Goal: Task Accomplishment & Management: Use online tool/utility

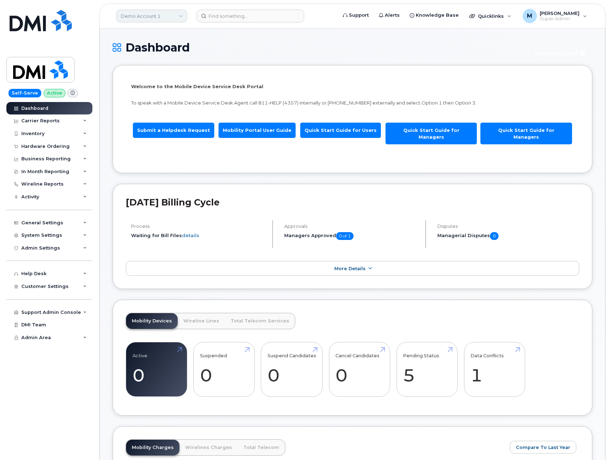
click at [166, 20] on link "Demo Account 1" at bounding box center [151, 16] width 71 height 13
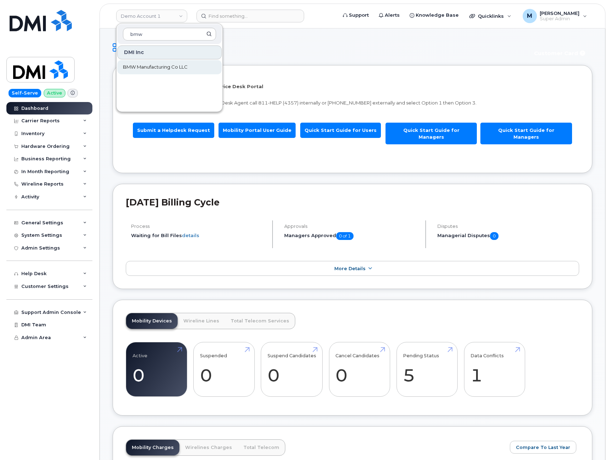
type input "bmw"
click at [191, 71] on link "BMW Manufacturing Co LLC" at bounding box center [169, 67] width 104 height 14
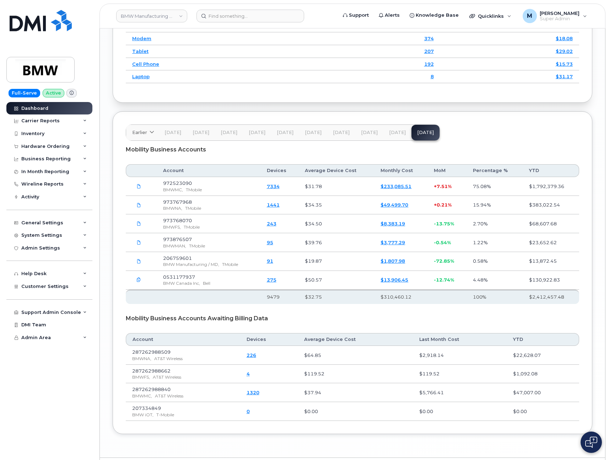
scroll to position [902, 0]
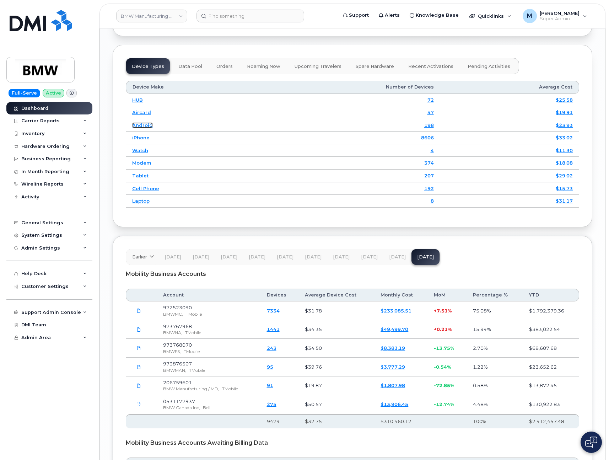
click at [139, 128] on link "Android" at bounding box center [142, 125] width 21 height 6
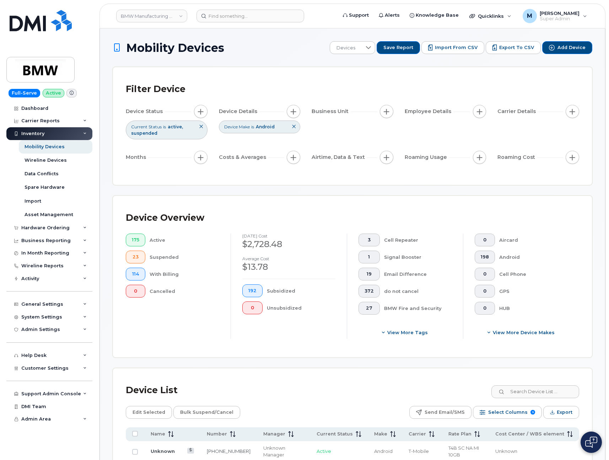
scroll to position [286, 0]
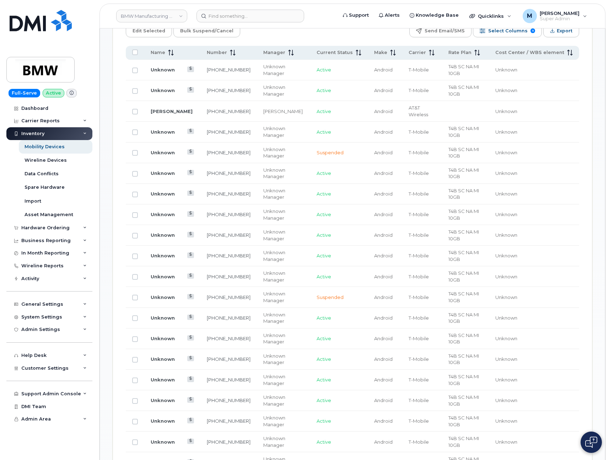
scroll to position [299, 0]
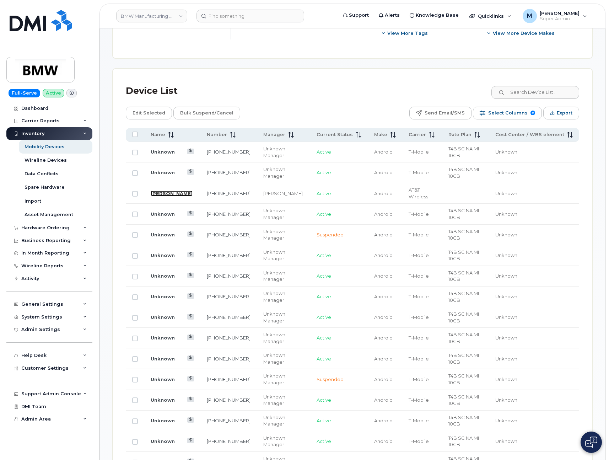
click at [165, 195] on link "BRETT KAMINSKY" at bounding box center [172, 194] width 42 height 6
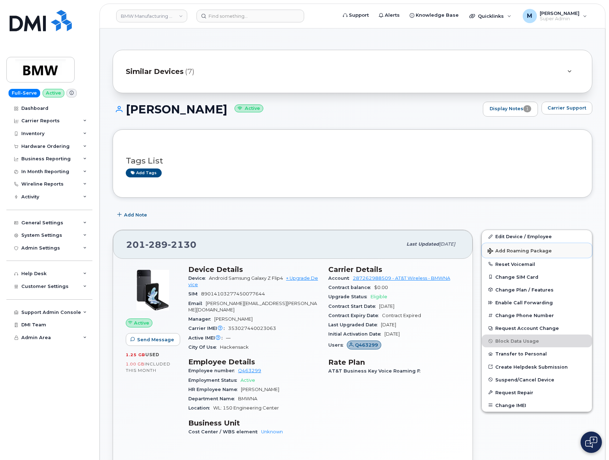
click at [546, 249] on span "Add Roaming Package" at bounding box center [520, 251] width 64 height 7
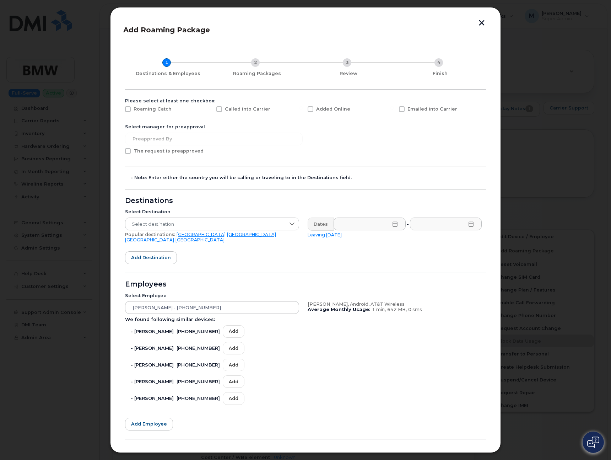
click at [484, 21] on button "button" at bounding box center [482, 23] width 11 height 7
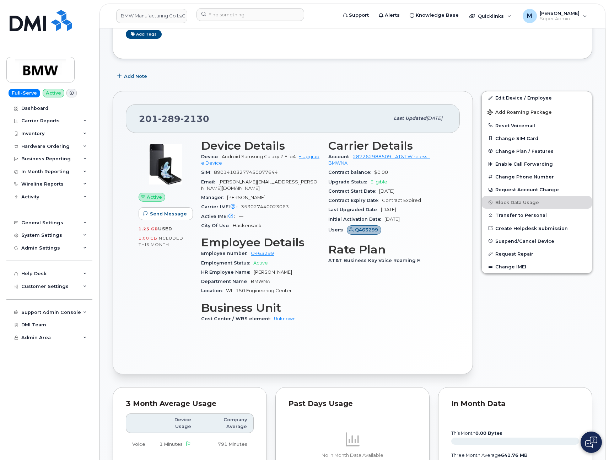
scroll to position [143, 0]
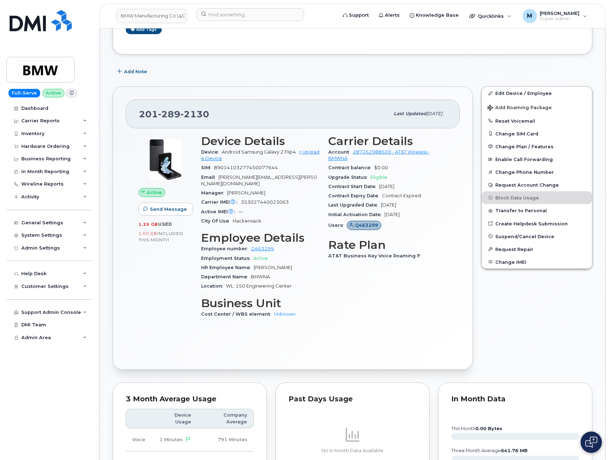
click at [293, 69] on div "Add Note" at bounding box center [353, 71] width 480 height 13
